Goal: Task Accomplishment & Management: Manage account settings

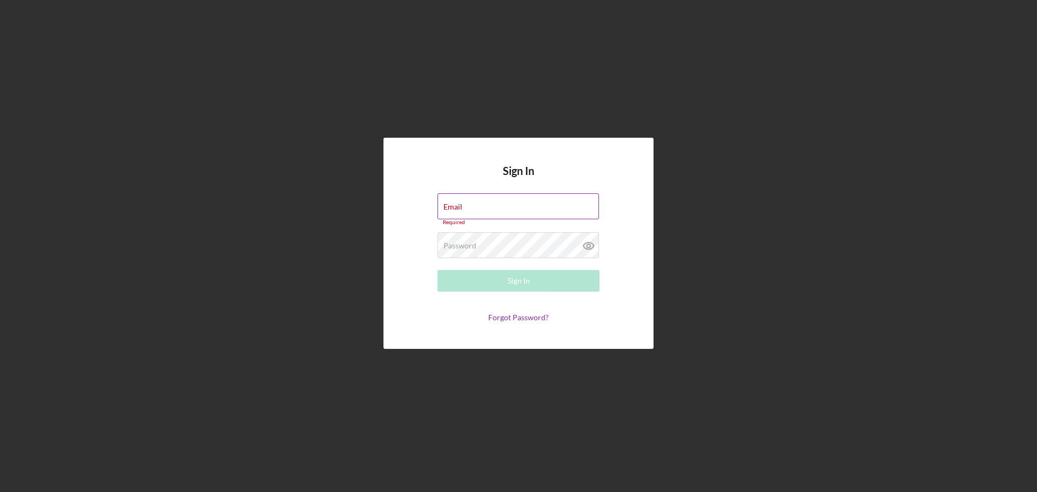
click at [470, 204] on div "Email Required" at bounding box center [518, 209] width 162 height 32
click at [468, 208] on input "Email" at bounding box center [517, 206] width 161 height 26
type input "[EMAIL_ADDRESS][DOMAIN_NAME]"
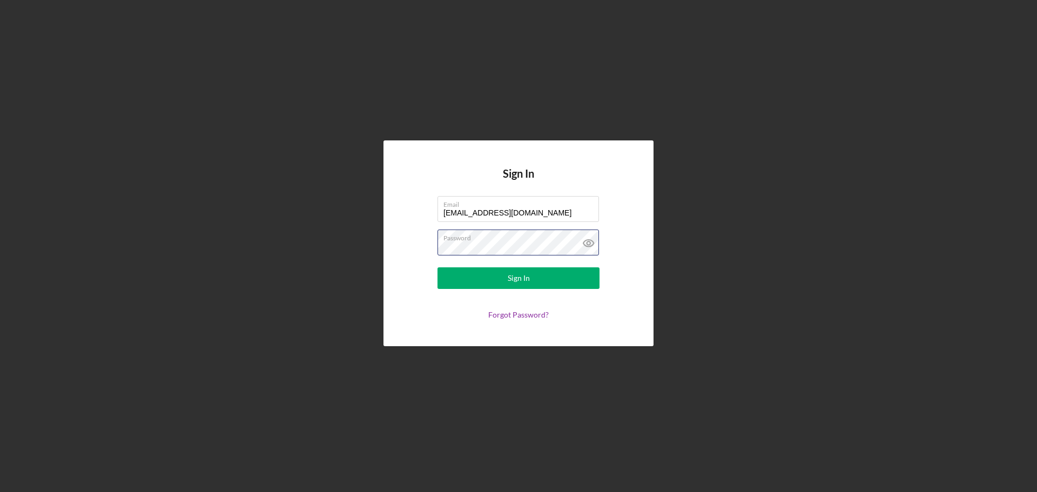
click at [437, 267] on button "Sign In" at bounding box center [518, 278] width 162 height 22
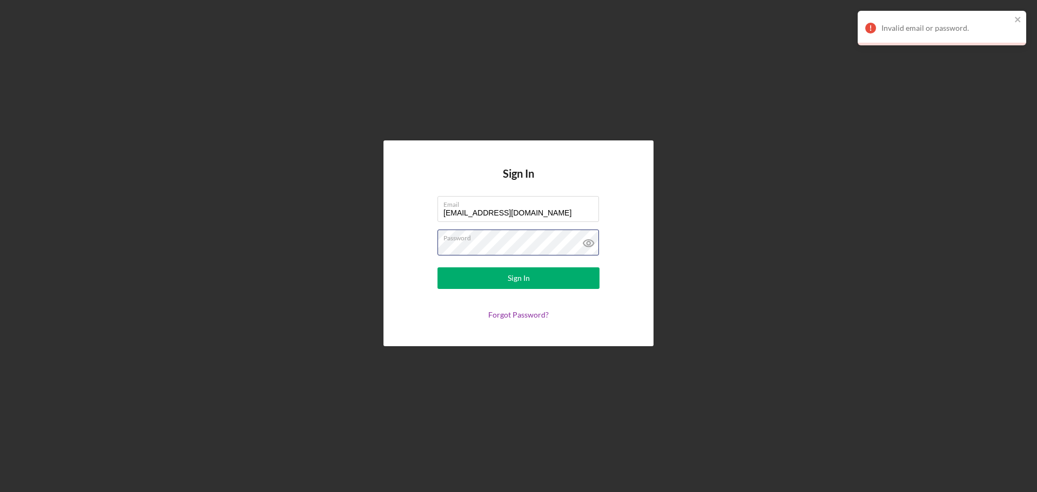
click at [378, 253] on div "Sign In Email [EMAIL_ADDRESS][DOMAIN_NAME] Password Sign In Forgot Password?" at bounding box center [518, 243] width 1026 height 486
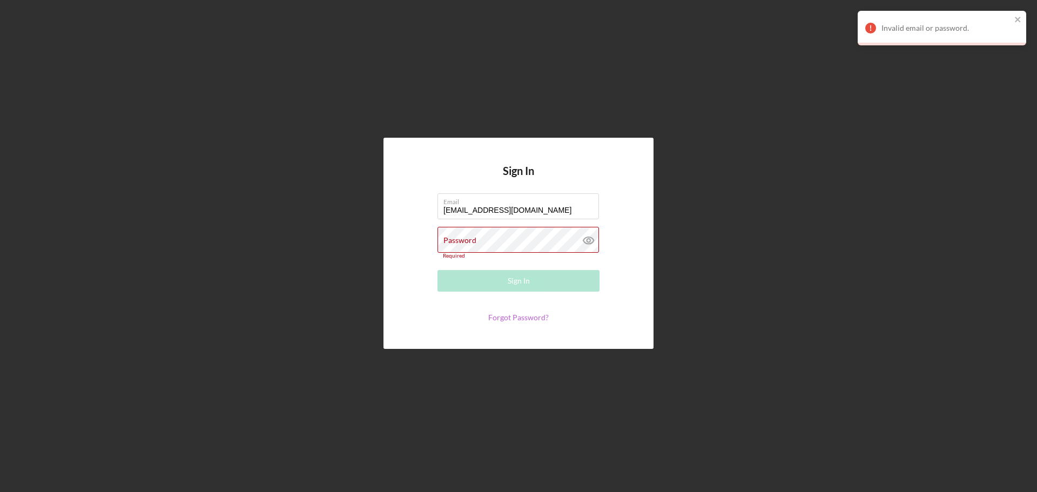
click at [532, 314] on link "Forgot Password?" at bounding box center [518, 317] width 60 height 9
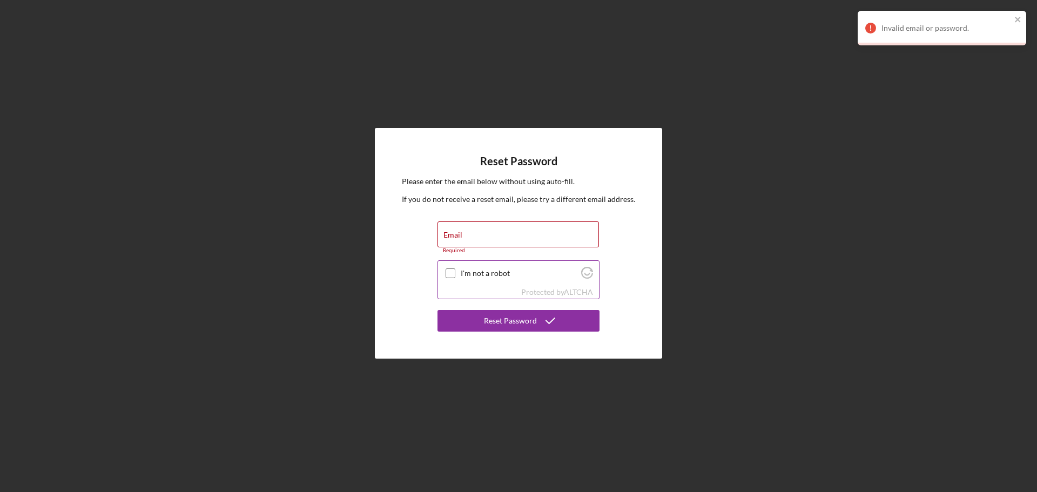
click at [451, 272] on input "I'm not a robot" at bounding box center [450, 273] width 10 height 10
checkbox input "true"
click at [465, 238] on input "Email" at bounding box center [517, 234] width 161 height 26
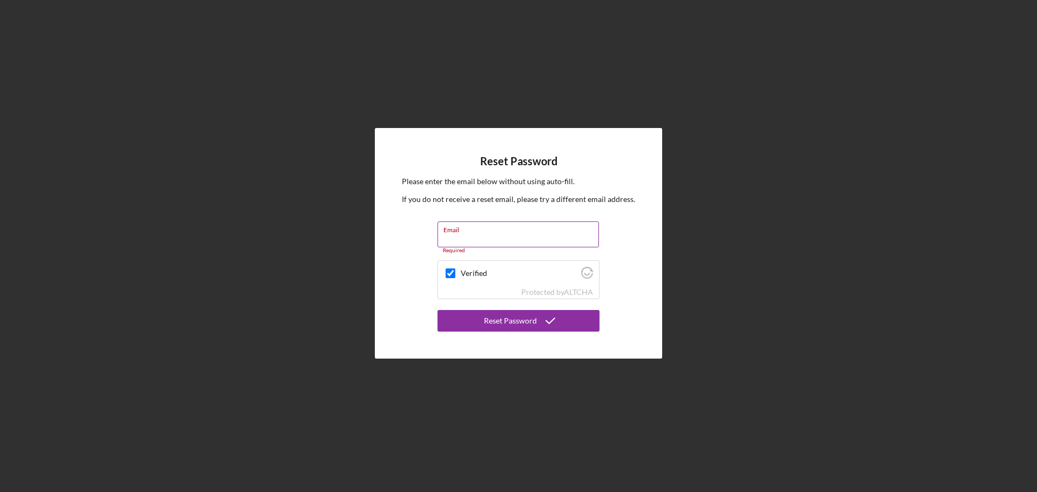
type input "[EMAIL_ADDRESS][DOMAIN_NAME]"
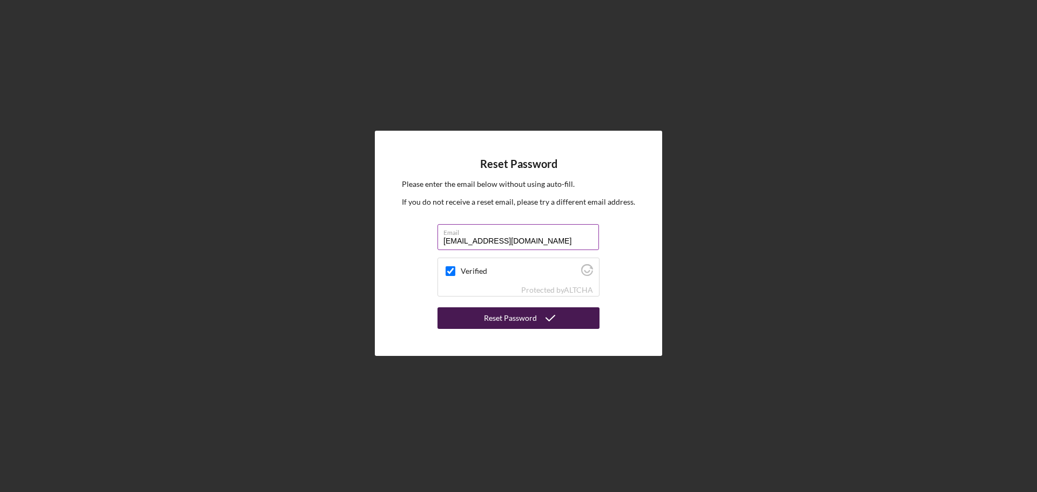
click at [531, 320] on div "Reset Password" at bounding box center [510, 318] width 53 height 22
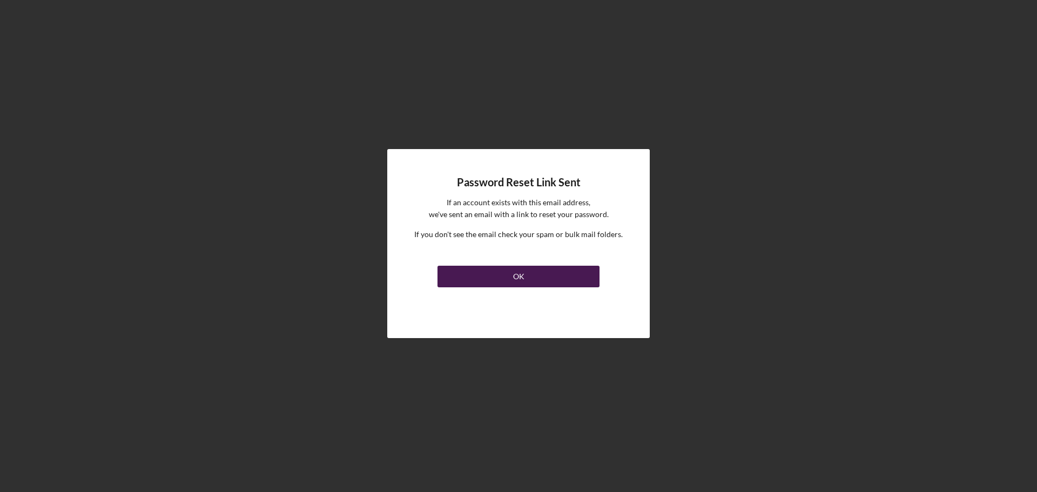
click at [512, 273] on button "OK" at bounding box center [518, 277] width 162 height 22
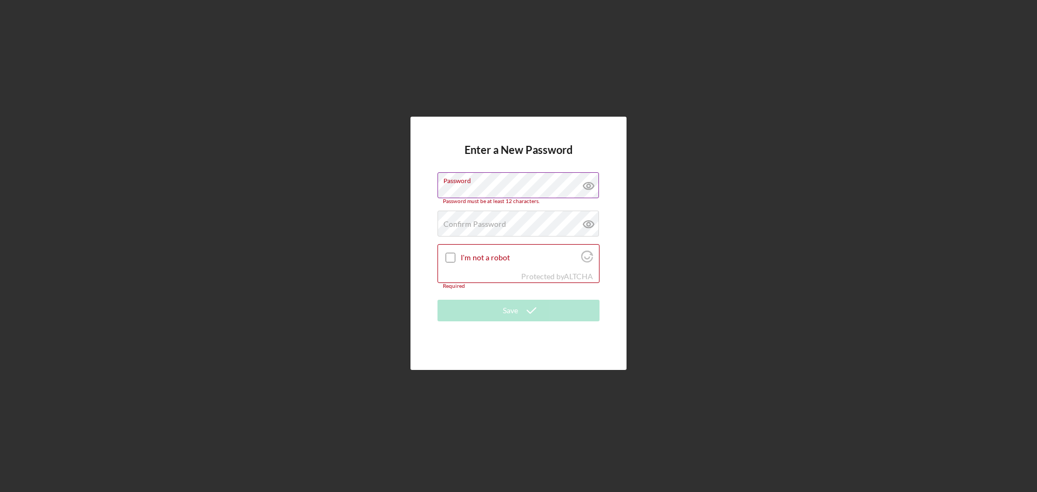
click at [592, 187] on icon at bounding box center [588, 185] width 27 height 27
click at [463, 224] on label "Confirm Password" at bounding box center [474, 224] width 63 height 9
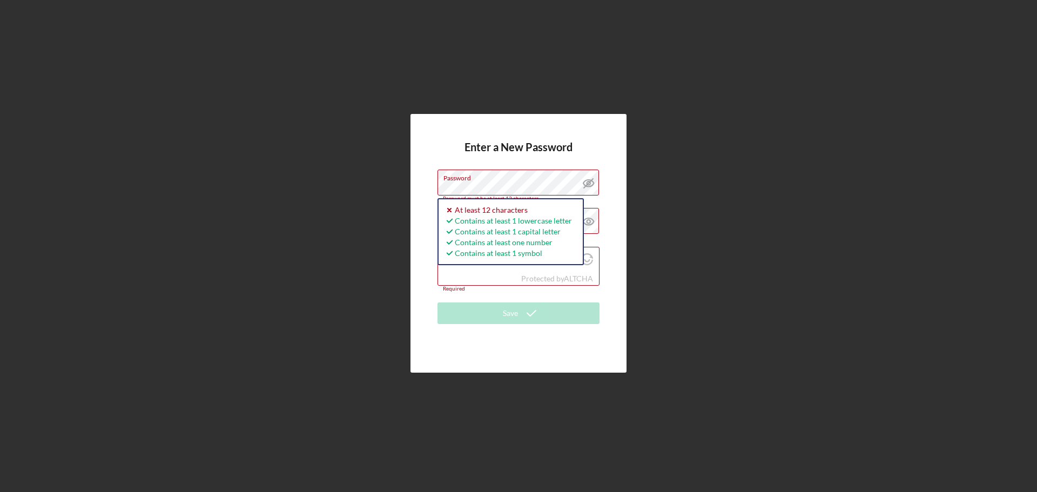
click at [427, 198] on div "Enter a New Password Password Password must be at least 12 characters. Icon/ico…" at bounding box center [518, 243] width 216 height 259
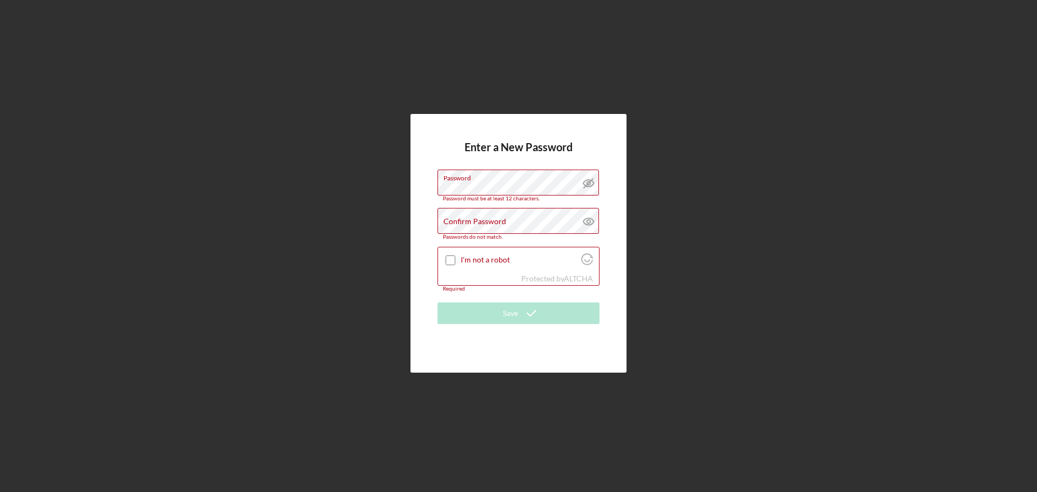
drag, startPoint x: 640, startPoint y: 208, endPoint x: 618, endPoint y: 220, distance: 25.1
click at [640, 208] on div "Enter a New Password Password Password must be at least 12 characters. Confirm …" at bounding box center [518, 243] width 1026 height 486
click at [473, 219] on label "Confirm Password" at bounding box center [474, 221] width 63 height 9
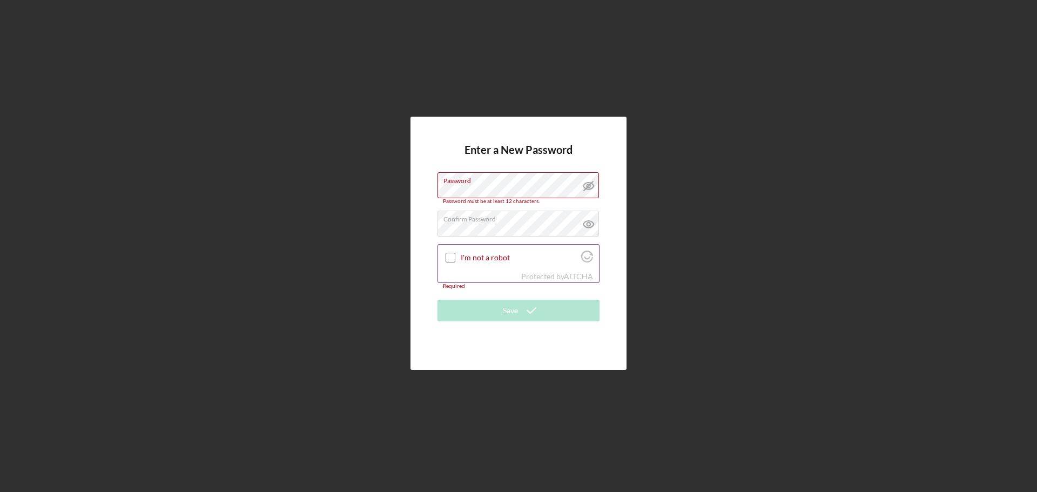
click at [447, 260] on input "I'm not a robot" at bounding box center [450, 258] width 10 height 10
checkbox input "true"
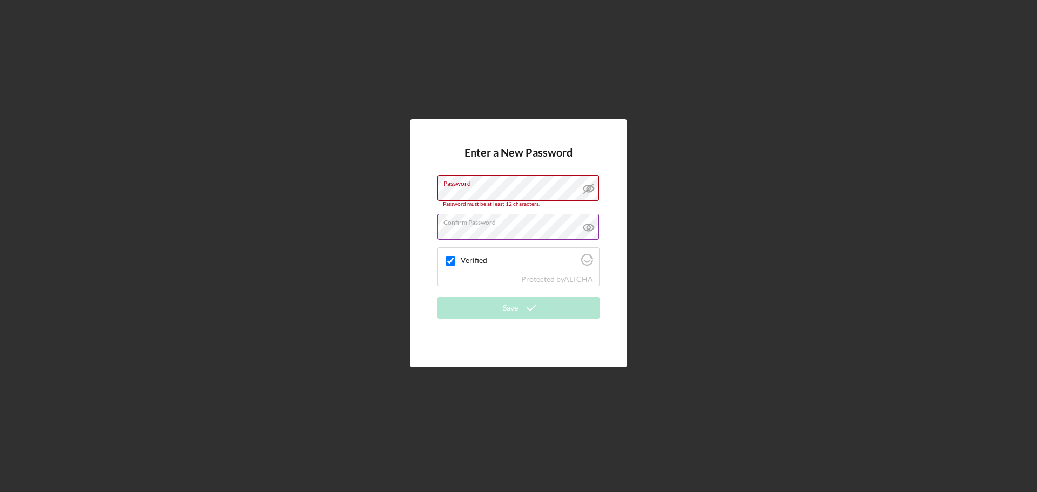
click at [591, 225] on icon at bounding box center [588, 227] width 10 height 7
click at [611, 220] on div "Enter a New Password Password Password must be at least 12 characters. Confirm …" at bounding box center [518, 242] width 216 height 247
click at [469, 188] on div "Password Password must be at least 12 characters." at bounding box center [518, 191] width 162 height 32
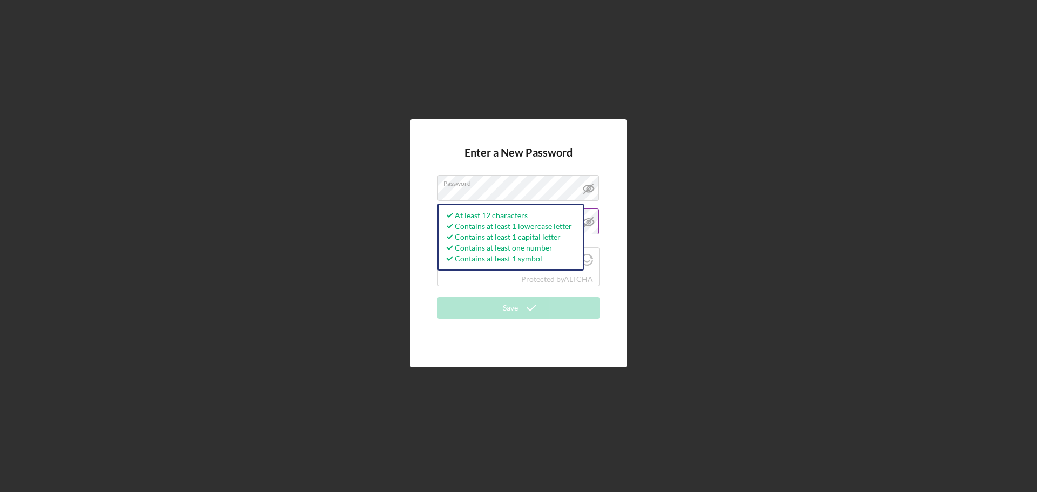
click at [624, 268] on div "Enter a New Password Password At least 12 characters Contains at least 1 lowerc…" at bounding box center [518, 242] width 216 height 247
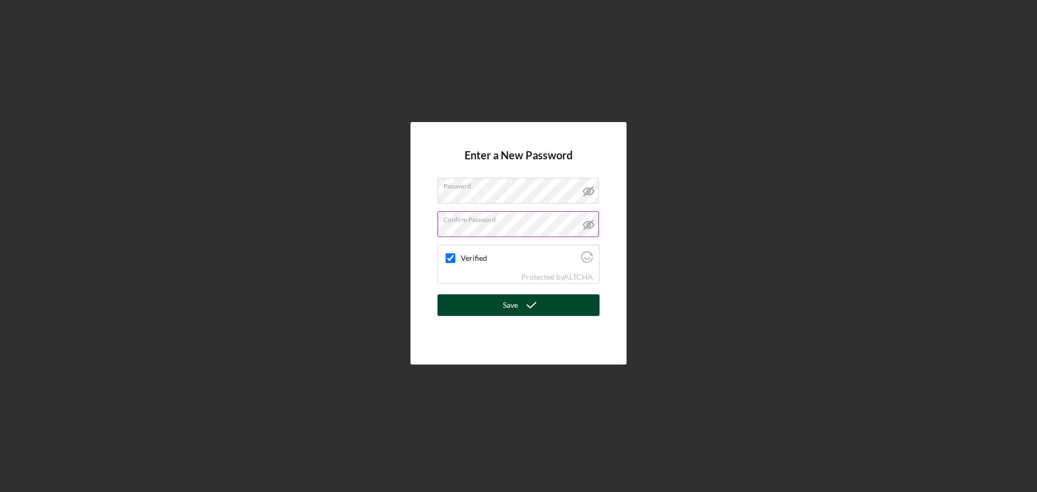
click at [526, 304] on icon "submit" at bounding box center [531, 305] width 27 height 27
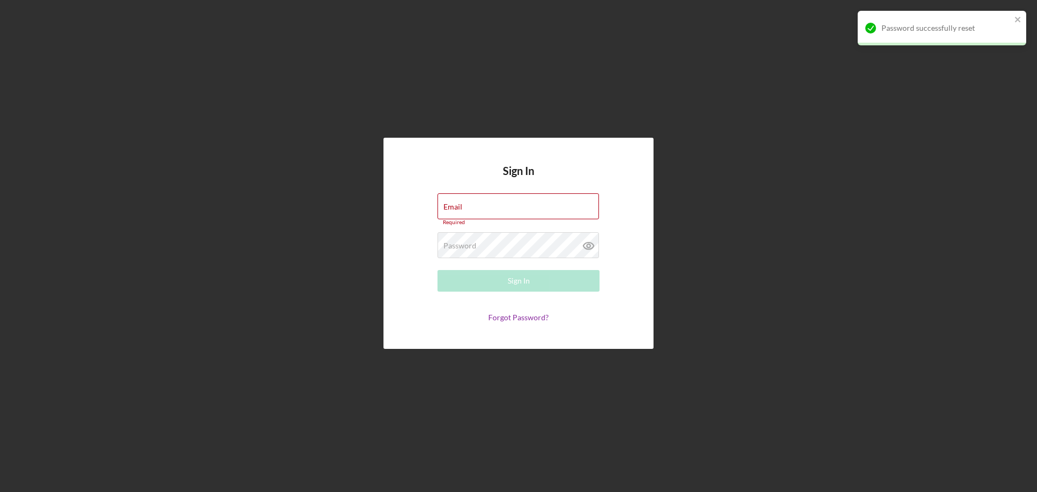
type input "[EMAIL_ADDRESS][DOMAIN_NAME]"
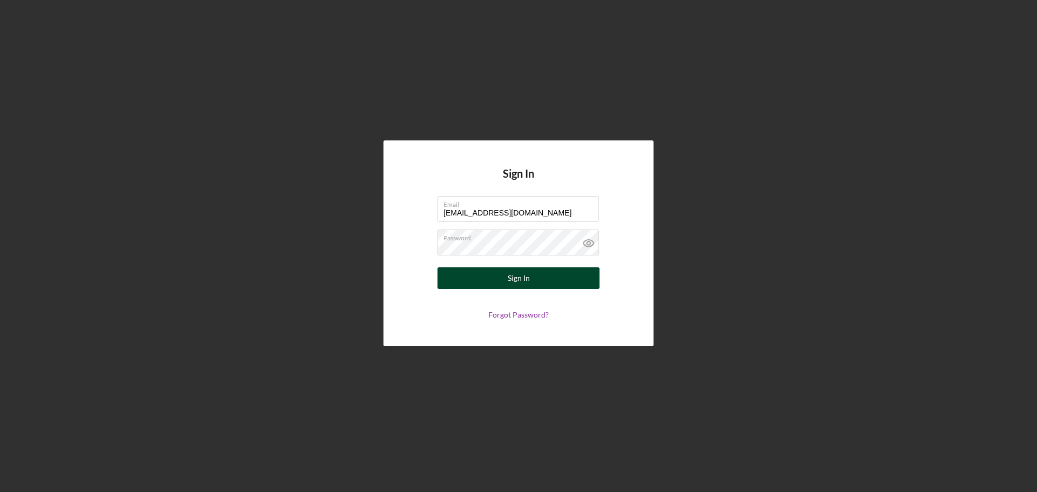
click at [513, 282] on div "Sign In" at bounding box center [519, 278] width 22 height 22
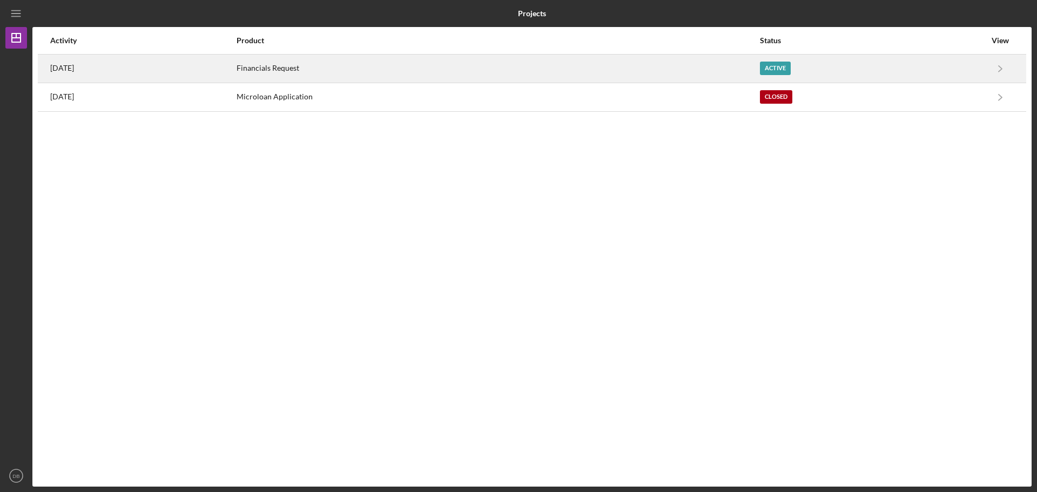
click at [790, 69] on div "Active" at bounding box center [775, 68] width 31 height 13
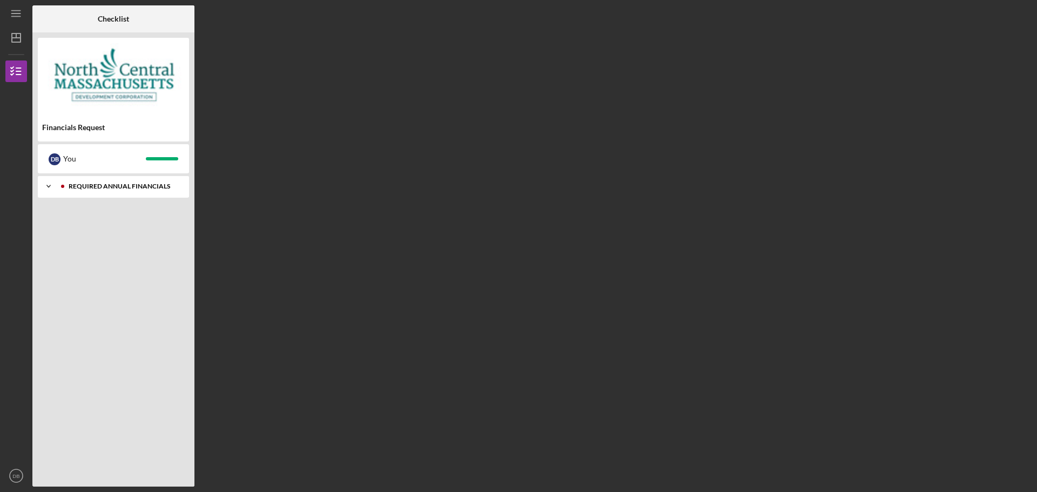
click at [46, 187] on icon "Icon/Expander" at bounding box center [49, 186] width 22 height 22
